Goal: Communication & Community: Answer question/provide support

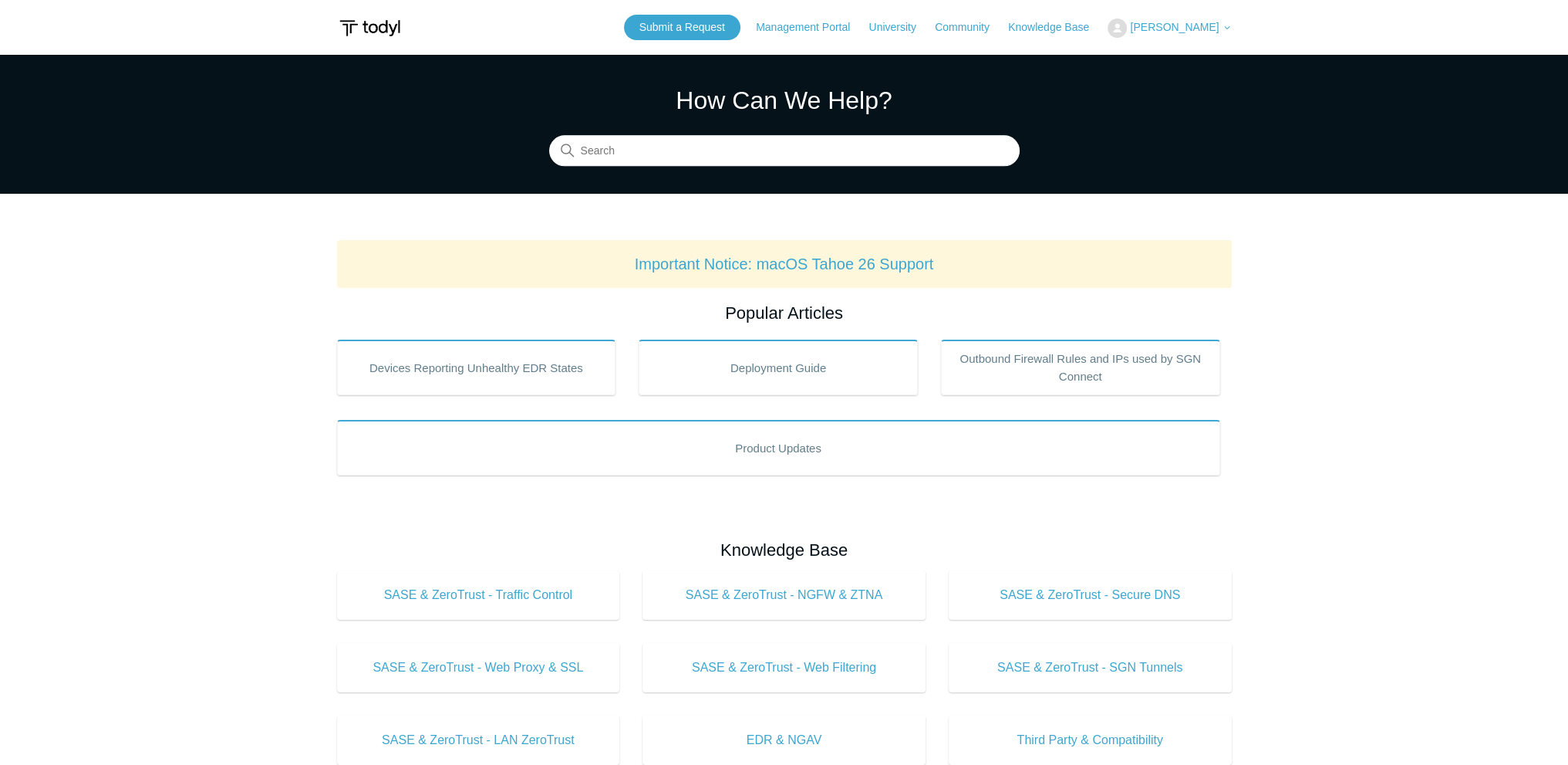
click at [1161, 21] on span "[PERSON_NAME]" at bounding box center [1175, 27] width 89 height 12
click at [1157, 56] on link "My Support Requests" at bounding box center [1183, 60] width 150 height 27
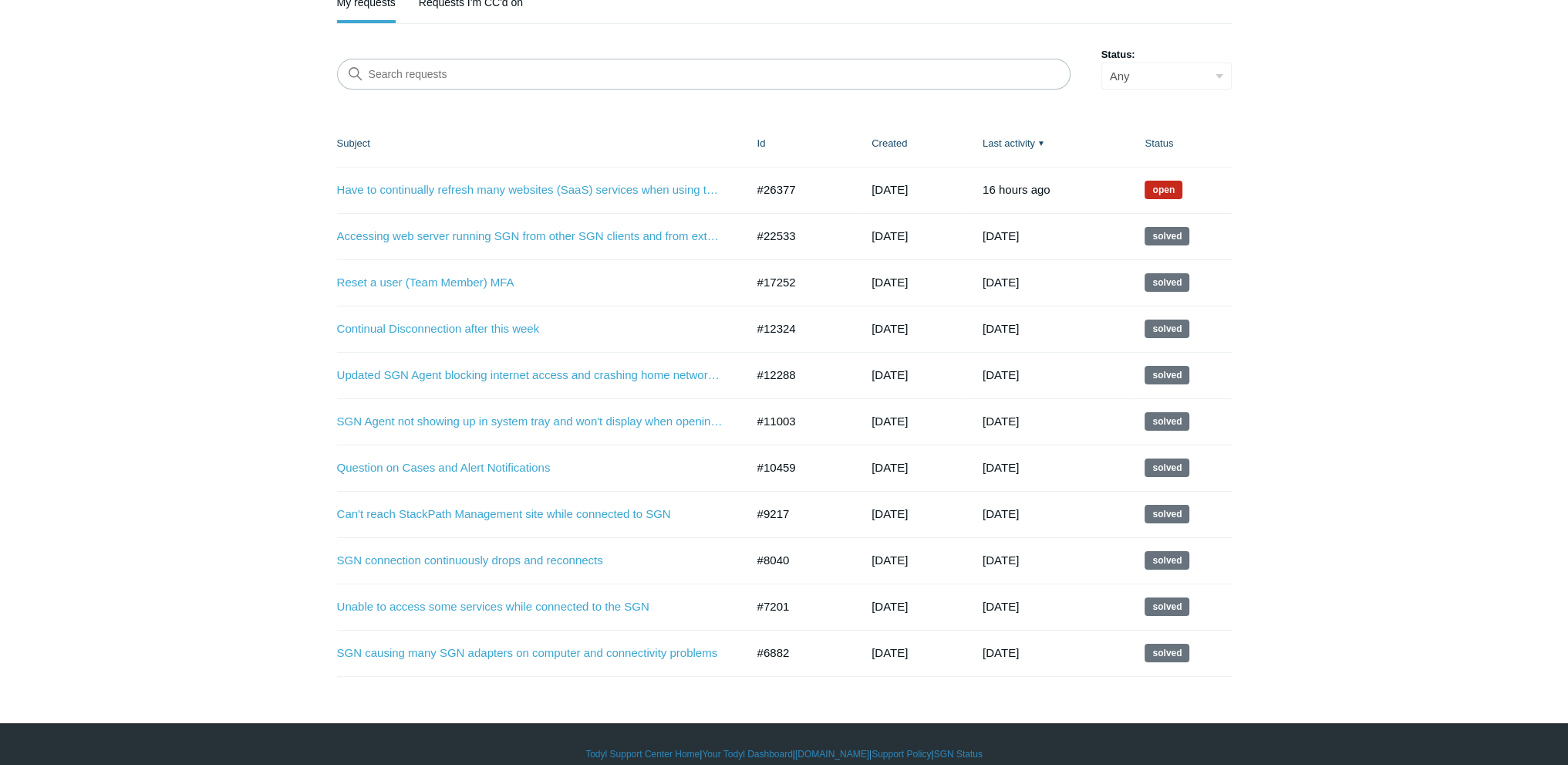
scroll to position [167, 0]
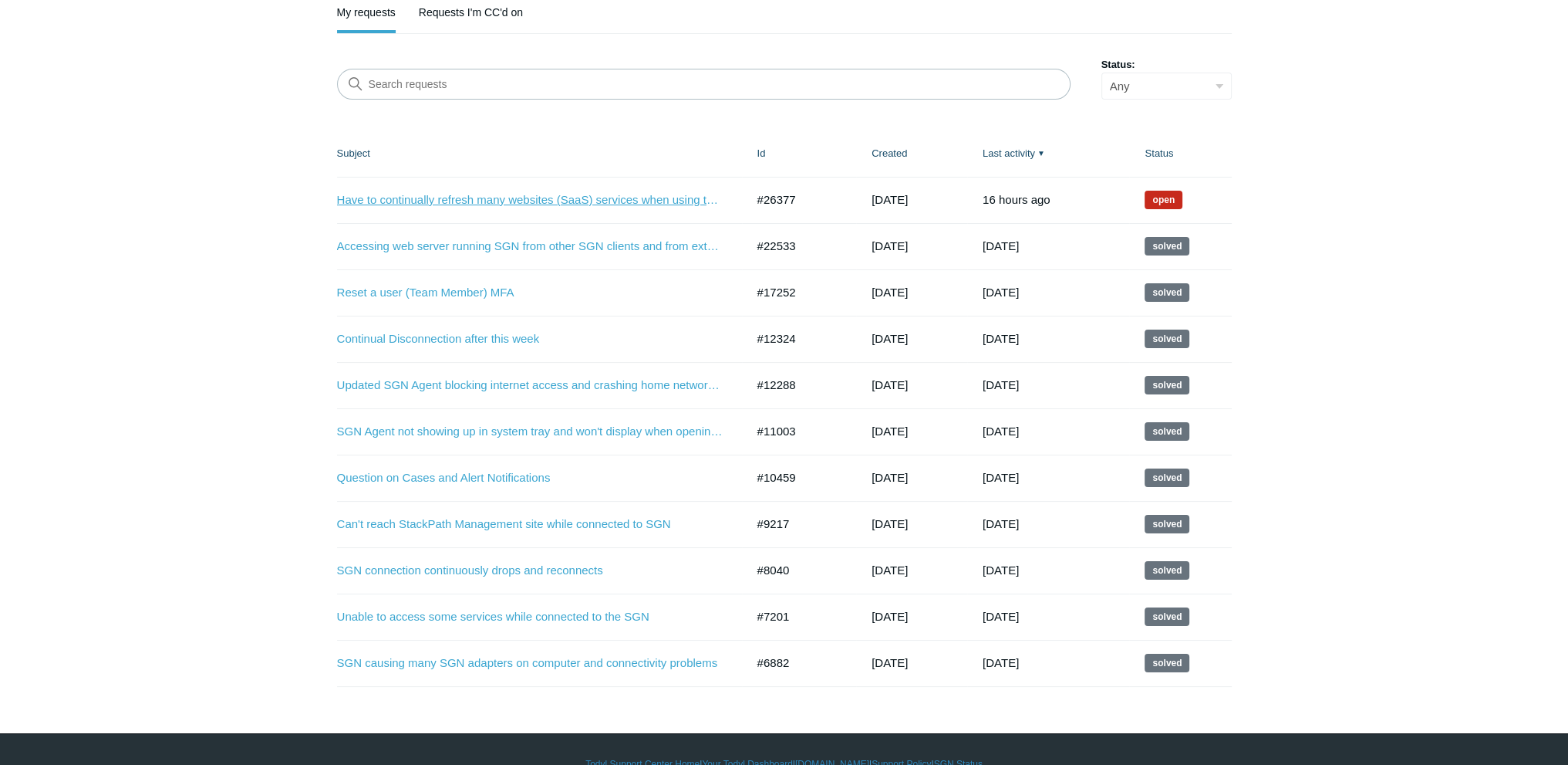
click at [561, 206] on link "Have to continually refresh many websites (SaaS) services when using them, espe…" at bounding box center [529, 200] width 385 height 18
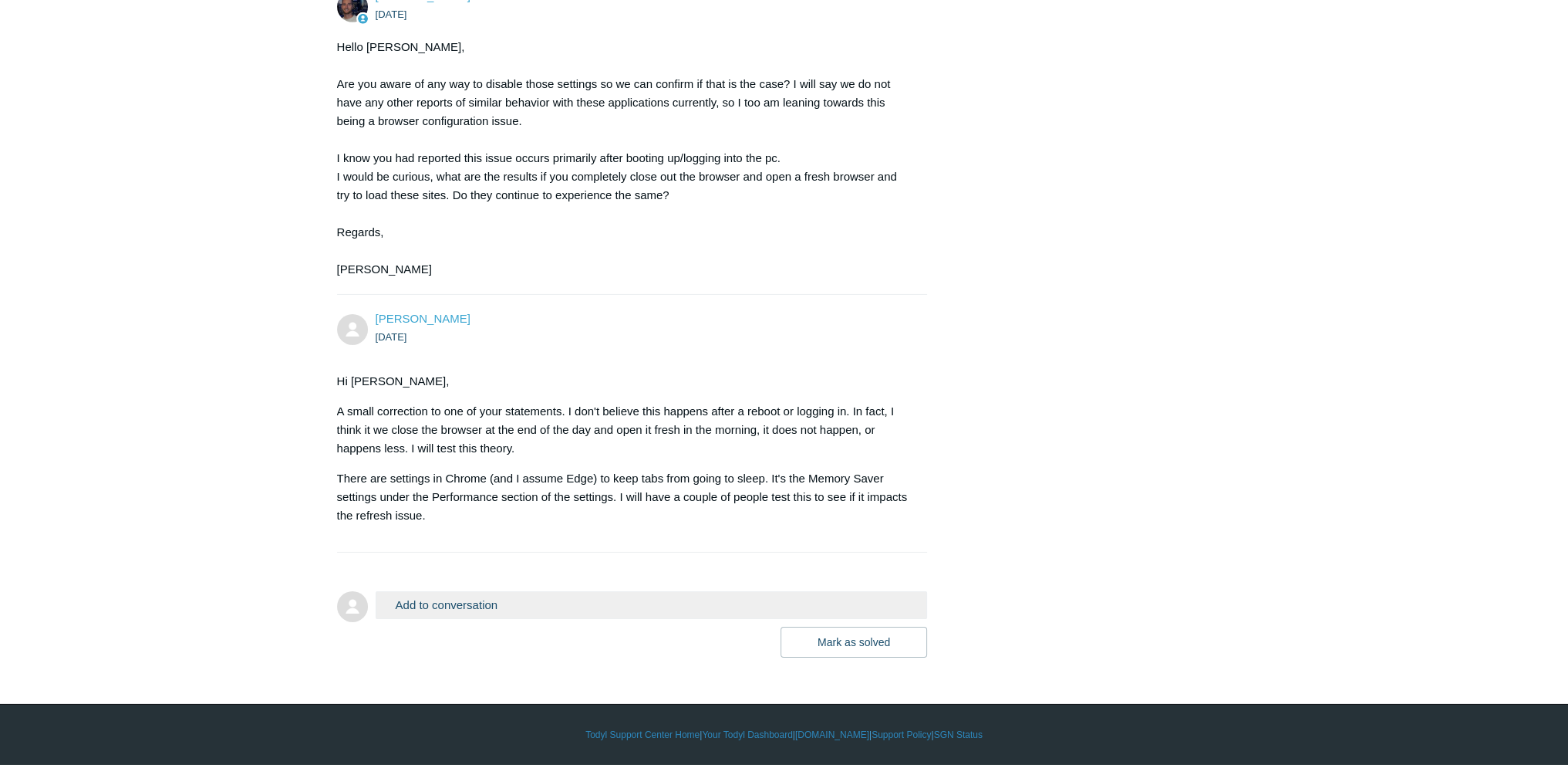
scroll to position [6851, 0]
drag, startPoint x: 1573, startPoint y: 42, endPoint x: 1571, endPoint y: 714, distance: 672.0
click at [466, 612] on button "Add to conversation" at bounding box center [652, 605] width 552 height 27
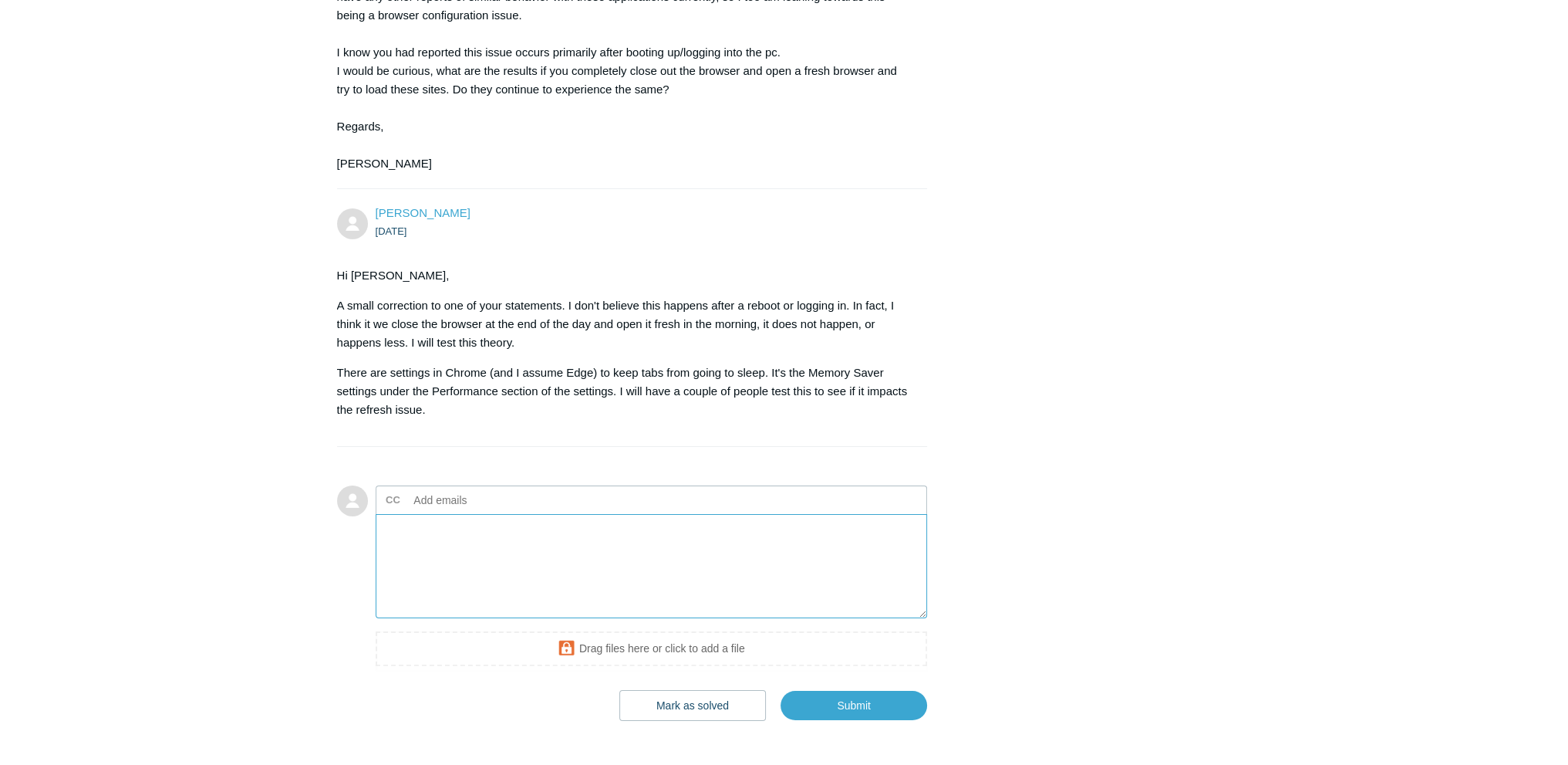
type textarea "J"
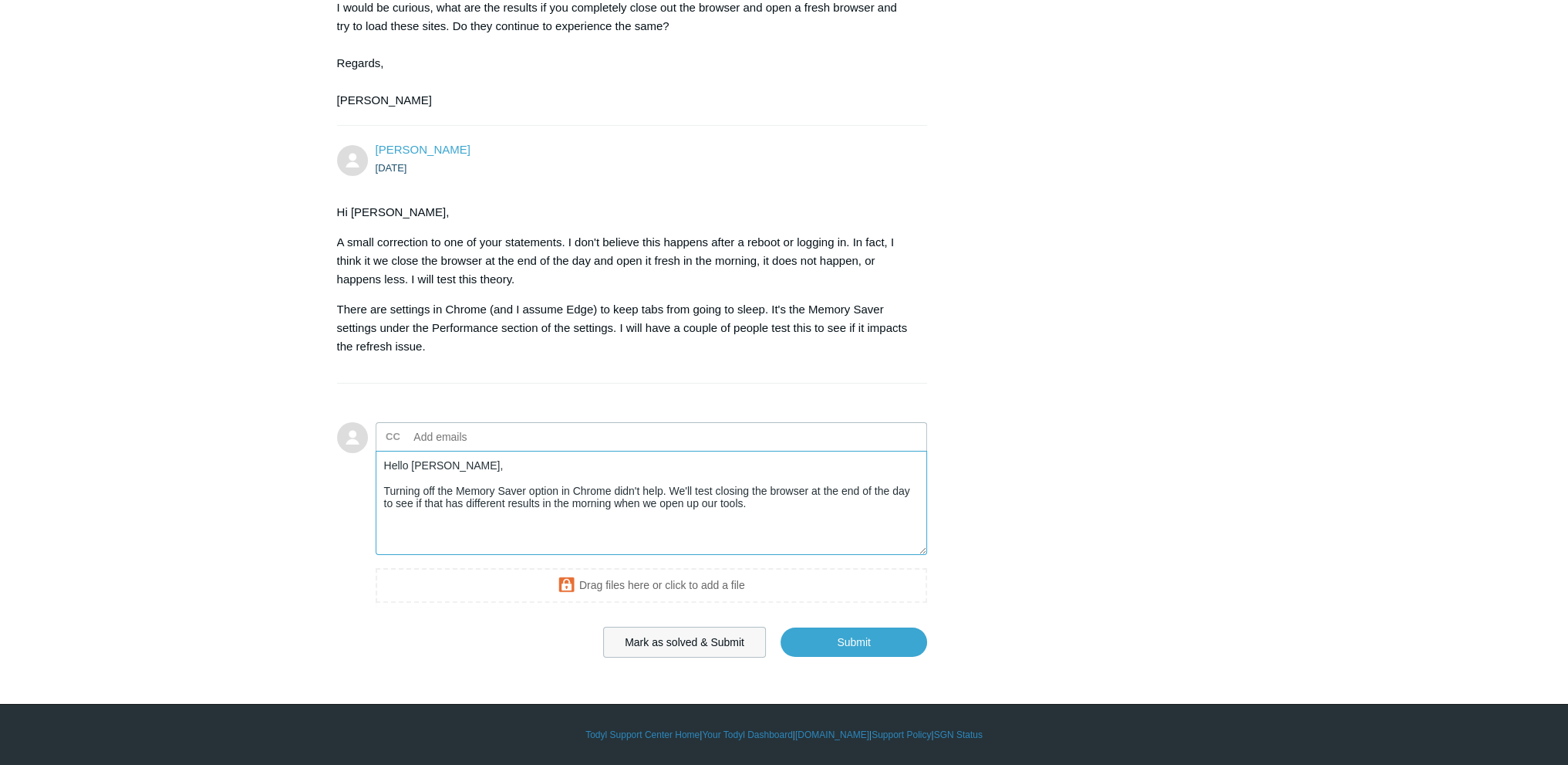
scroll to position [7020, 0]
type textarea "Hello [PERSON_NAME], Turning off the Memory Saver option in Chrome didn't help.…"
click at [835, 639] on input "Submit" at bounding box center [854, 643] width 146 height 31
